Goal: Transaction & Acquisition: Download file/media

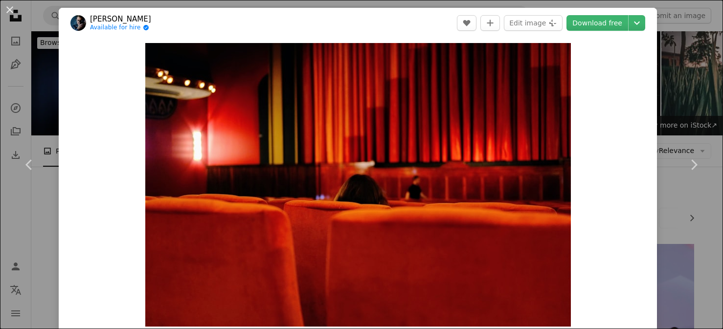
scroll to position [3942, 0]
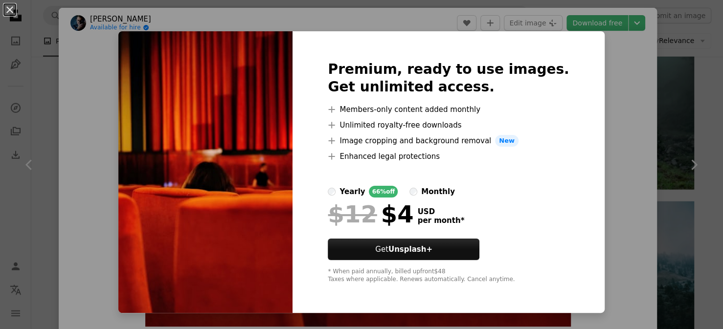
click at [590, 57] on div "An X shape Premium, ready to use images. Get unlimited access. A plus sign Memb…" at bounding box center [361, 164] width 723 height 329
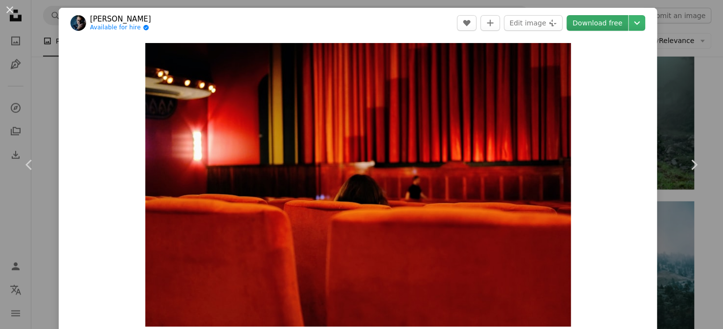
click at [608, 24] on link "Download free" at bounding box center [597, 23] width 62 height 16
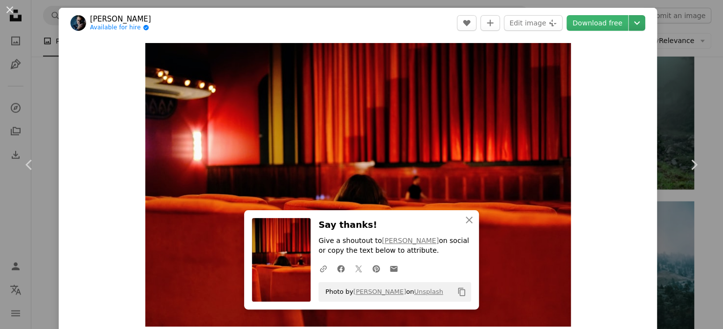
click at [632, 22] on icon "Chevron down" at bounding box center [637, 23] width 16 height 12
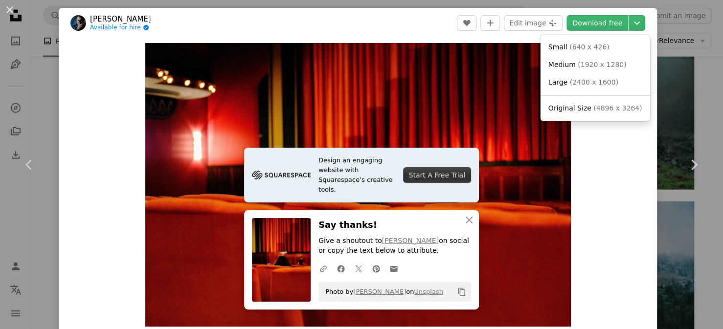
click at [599, 183] on dialog "An X shape Chevron left Chevron right [PERSON_NAME] Available for hire A checkm…" at bounding box center [361, 164] width 723 height 329
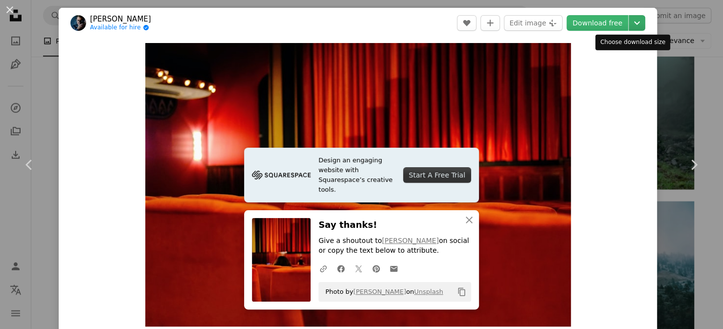
click at [634, 24] on icon "Choose download size" at bounding box center [637, 23] width 6 height 3
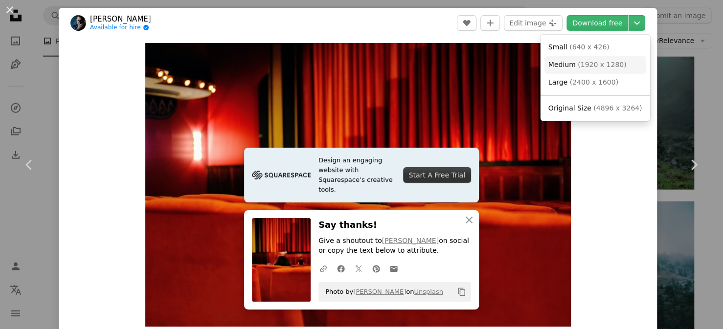
click at [609, 67] on span "( 1920 x 1280 )" at bounding box center [601, 65] width 48 height 8
